Goal: Information Seeking & Learning: Compare options

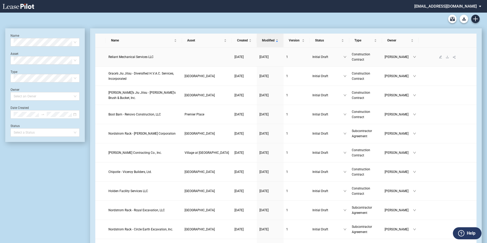
click at [140, 58] on span "Reliant Mechanical Services LLC" at bounding box center [130, 57] width 45 height 4
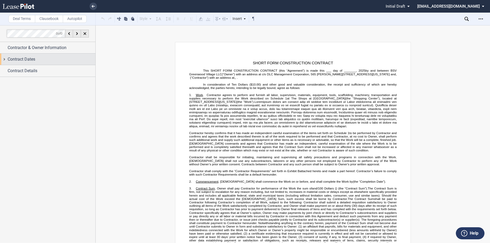
click at [63, 63] on div "Contract Dates" at bounding box center [47, 59] width 95 height 11
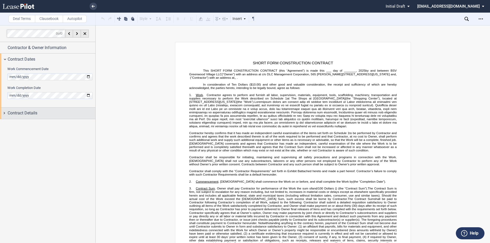
click at [42, 113] on div "Contract Details" at bounding box center [52, 113] width 88 height 6
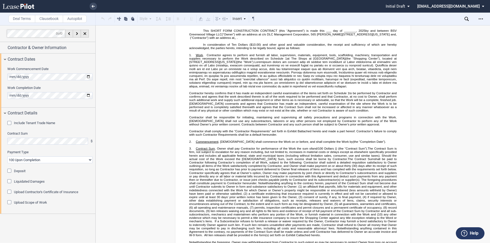
scroll to position [105, 0]
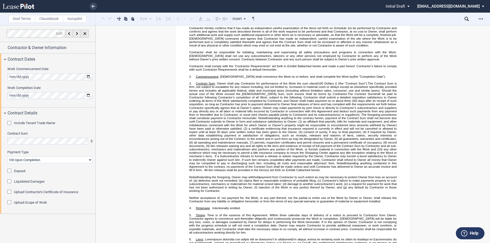
click at [19, 202] on label "Upload Scope of Work" at bounding box center [30, 202] width 33 height 5
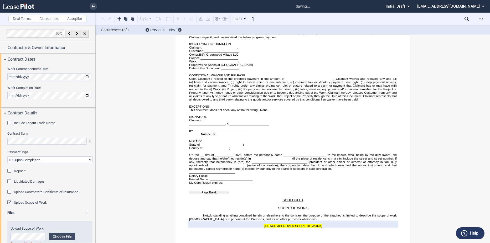
scroll to position [17, 0]
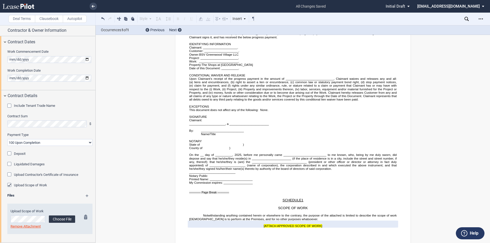
click at [61, 217] on label "Choose File" at bounding box center [62, 219] width 26 height 7
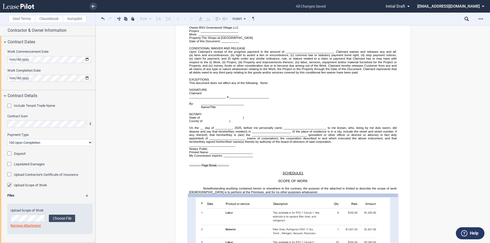
scroll to position [1893, 0]
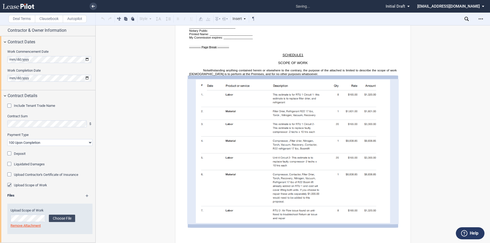
click at [88, 197] on md-icon at bounding box center [90, 198] width 8 height 6
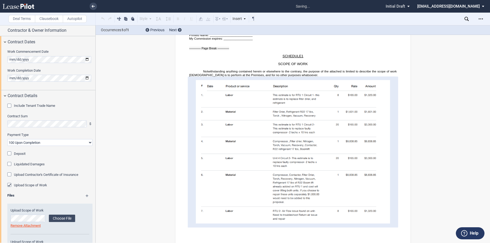
scroll to position [48, 0]
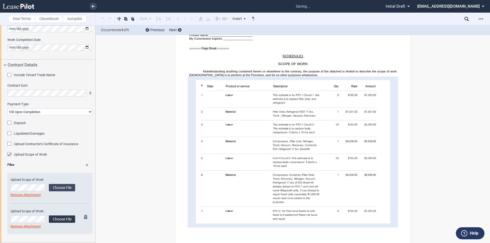
click at [59, 217] on label "Choose File" at bounding box center [62, 219] width 26 height 7
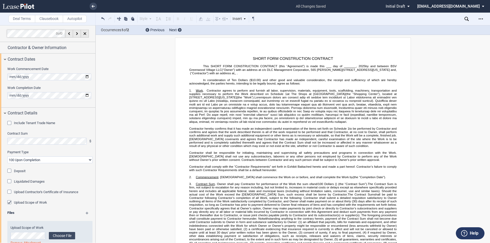
scroll to position [0, 0]
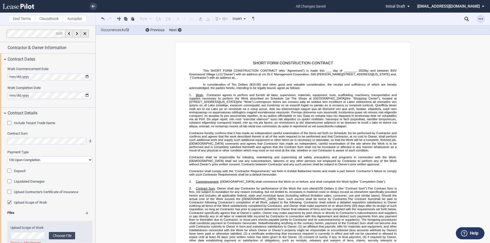
click at [479, 18] on icon "Open Lease options menu" at bounding box center [481, 19] width 4 height 4
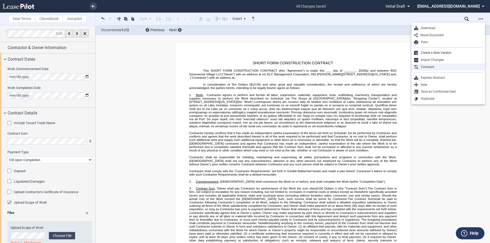
click at [428, 64] on div "Compare" at bounding box center [448, 67] width 74 height 7
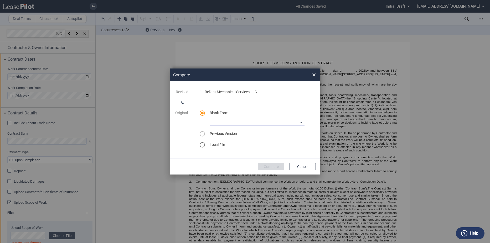
click at [232, 122] on md-select "90-10 Payment Blank Form (Construction Contract) [PHONE_NUMBER] Payment Blank F…" at bounding box center [257, 122] width 95 height 8
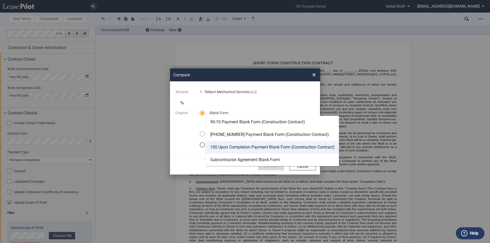
click at [237, 149] on div "100 Upon Completion Payment Blank Form (Construction Contract)" at bounding box center [272, 147] width 125 height 6
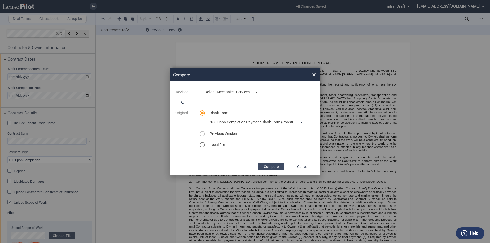
click at [261, 169] on button "Compare" at bounding box center [271, 166] width 26 height 7
click at [314, 75] on span "×" at bounding box center [314, 75] width 4 height 8
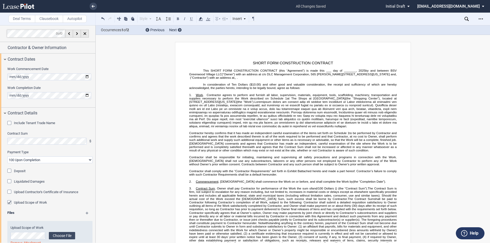
scroll to position [44, 0]
click at [479, 19] on use "Open Lease options menu" at bounding box center [481, 18] width 4 height 1
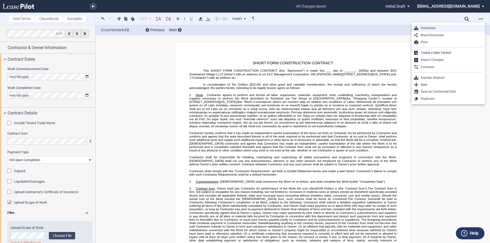
click at [429, 29] on div "Download" at bounding box center [450, 28] width 64 height 4
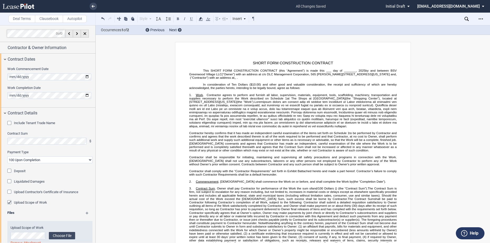
click at [482, 18] on icon "Open Lease options menu" at bounding box center [481, 19] width 4 height 4
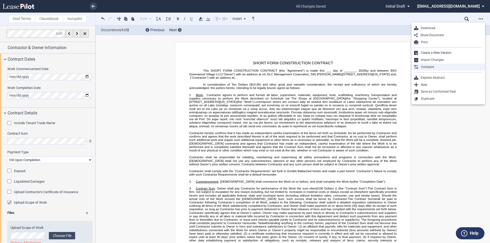
click at [433, 68] on div "Compare" at bounding box center [450, 67] width 64 height 4
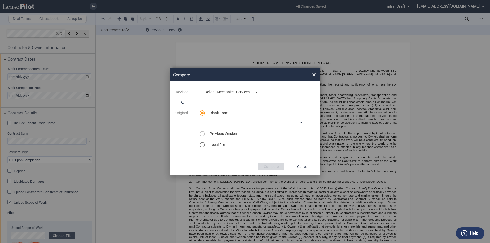
click at [233, 135] on span "Previous Version" at bounding box center [223, 134] width 27 height 4
click at [233, 131] on md-radio-group "Blank Form 90-10 Payment Blank Form (Construction Contract) [PHONE_NUMBER] Paym…" at bounding box center [257, 129] width 115 height 37
click at [206, 142] on md-radio-group "Blank Form 90-10 Payment Blank Form (Construction Contract) [PHONE_NUMBER] Paym…" at bounding box center [257, 129] width 115 height 37
click at [203, 145] on div "select word doc" at bounding box center [202, 144] width 5 height 5
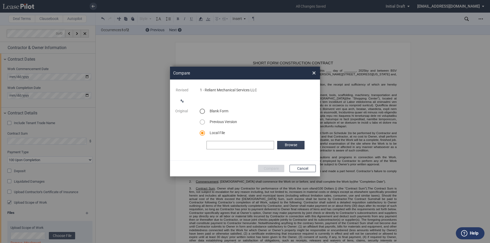
click at [289, 146] on label "Browse" at bounding box center [290, 145] width 27 height 8
click at [264, 169] on button "Compare" at bounding box center [271, 168] width 26 height 7
click at [274, 167] on button "Compare" at bounding box center [271, 168] width 26 height 7
drag, startPoint x: 312, startPoint y: 66, endPoint x: 313, endPoint y: 69, distance: 3.2
click at [312, 66] on div "Compare × Revised 1 - Reliant Mechanical Services LLC Original Blank Form 90-10…" at bounding box center [245, 121] width 490 height 243
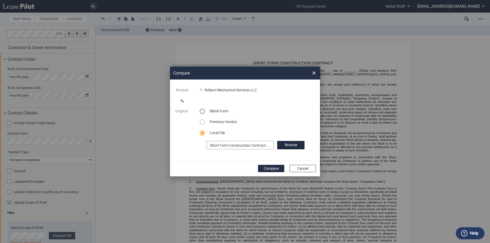
click at [313, 71] on span "×" at bounding box center [314, 73] width 4 height 8
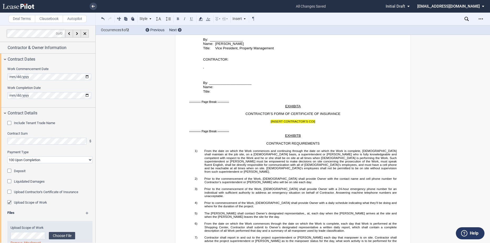
scroll to position [867, 0]
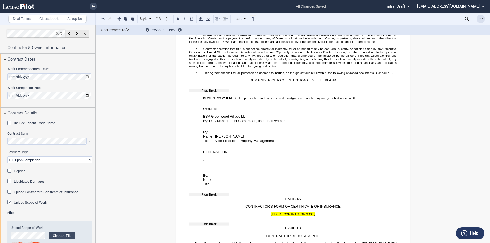
click at [481, 15] on div "Open Lease options menu" at bounding box center [480, 19] width 8 height 8
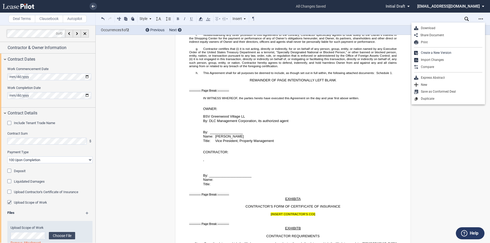
click at [402, 69] on div "SHORT FORM CONSTRUCTION CONTRACT ﻿ This SHORT FORM CONSTRUCTION CONTRACT (this …" at bounding box center [293, 235] width 236 height 2121
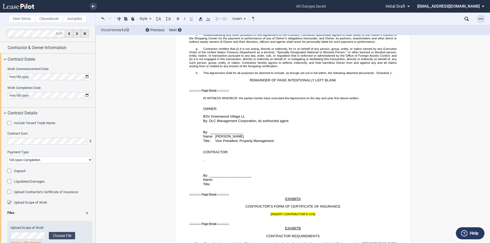
click at [485, 20] on div "Download Share Document Print Create a New Version Import Changes Compare Expre…" at bounding box center [480, 19] width 9 height 8
click at [483, 20] on div "Open Lease options menu" at bounding box center [480, 19] width 8 height 8
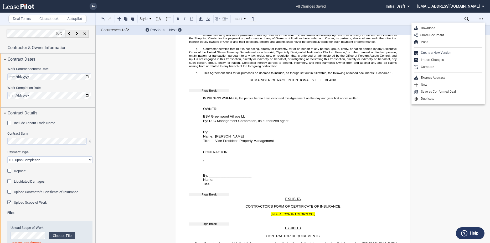
drag, startPoint x: 145, startPoint y: 131, endPoint x: 138, endPoint y: 143, distance: 14.1
click at [145, 131] on div "SHORT FORM CONSTRUCTION CONTRACT ﻿ This SHORT FORM CONSTRUCTION CONTRACT (this …" at bounding box center [293, 139] width 394 height 1928
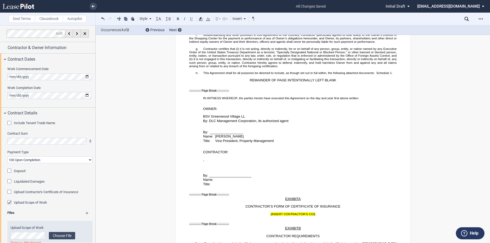
click at [452, 190] on div "SHORT FORM CONSTRUCTION CONTRACT ﻿ This SHORT FORM CONSTRUCTION CONTRACT (this …" at bounding box center [293, 139] width 394 height 1928
